Goal: Navigation & Orientation: Find specific page/section

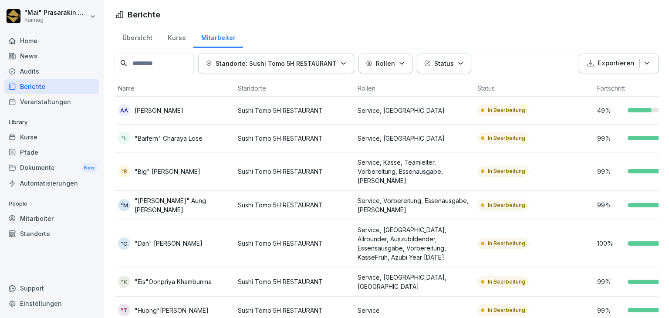
click at [28, 52] on div "News" at bounding box center [51, 55] width 95 height 15
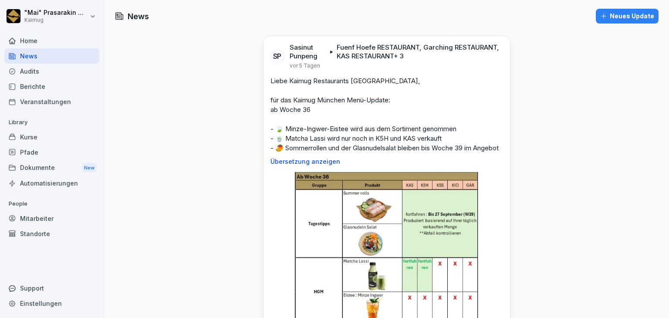
click at [34, 167] on div "Dokumente New" at bounding box center [51, 168] width 95 height 16
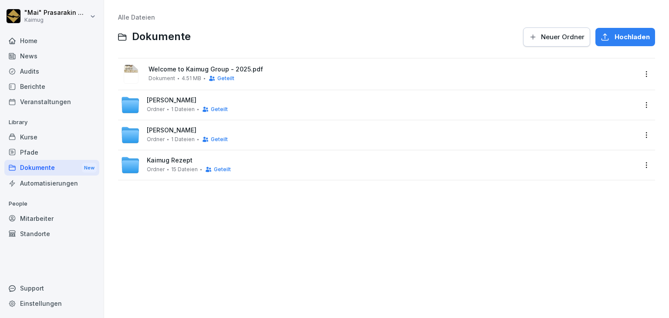
click at [179, 64] on div "Welcome to Kaimug Group - 2025.pdf Dokument 4.51 MB Geteilt" at bounding box center [379, 74] width 516 height 21
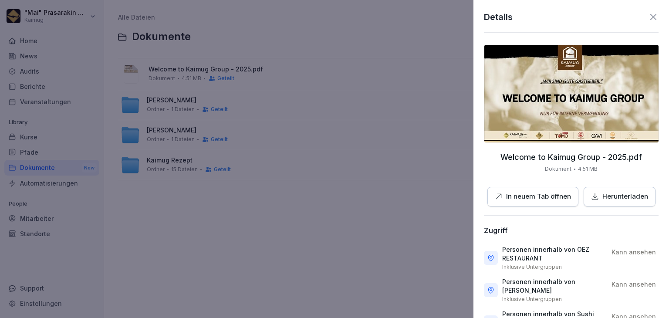
click at [532, 197] on p "In neuem Tab öffnen" at bounding box center [538, 197] width 65 height 10
click at [305, 252] on div at bounding box center [334, 159] width 669 height 318
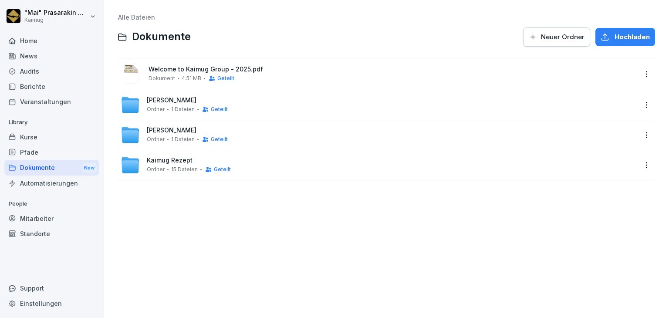
click at [38, 136] on div "Kurse" at bounding box center [51, 136] width 95 height 15
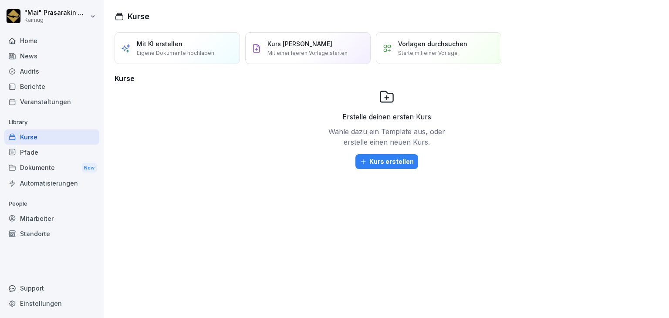
click at [48, 57] on div "News" at bounding box center [51, 55] width 95 height 15
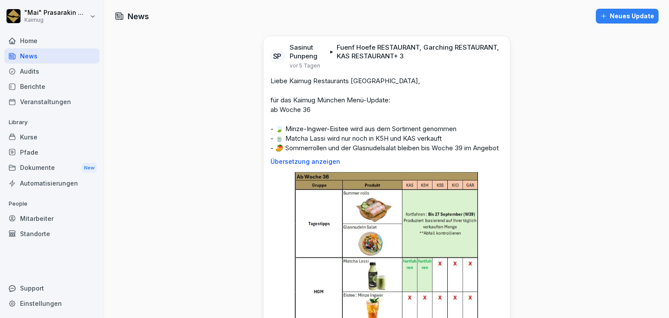
click at [50, 40] on div "Home" at bounding box center [51, 40] width 95 height 15
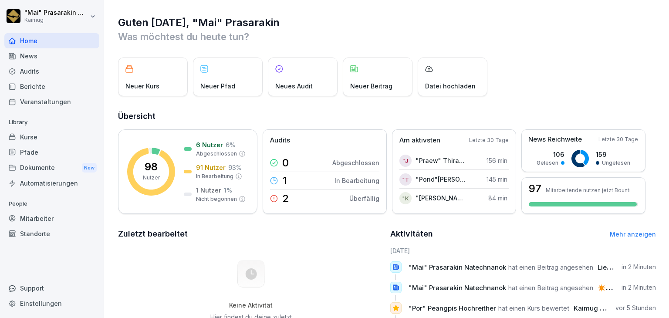
click at [58, 88] on div "Berichte" at bounding box center [51, 86] width 95 height 15
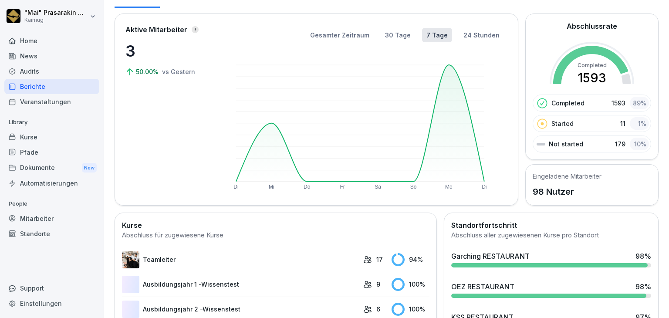
scroll to position [174, 0]
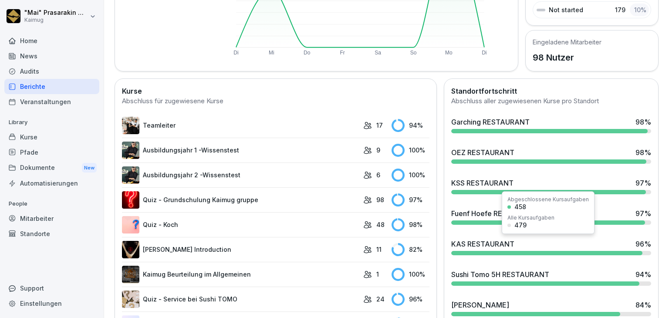
click at [462, 247] on div "KAS RESTAURANT" at bounding box center [482, 244] width 63 height 10
